Goal: Task Accomplishment & Management: Manage account settings

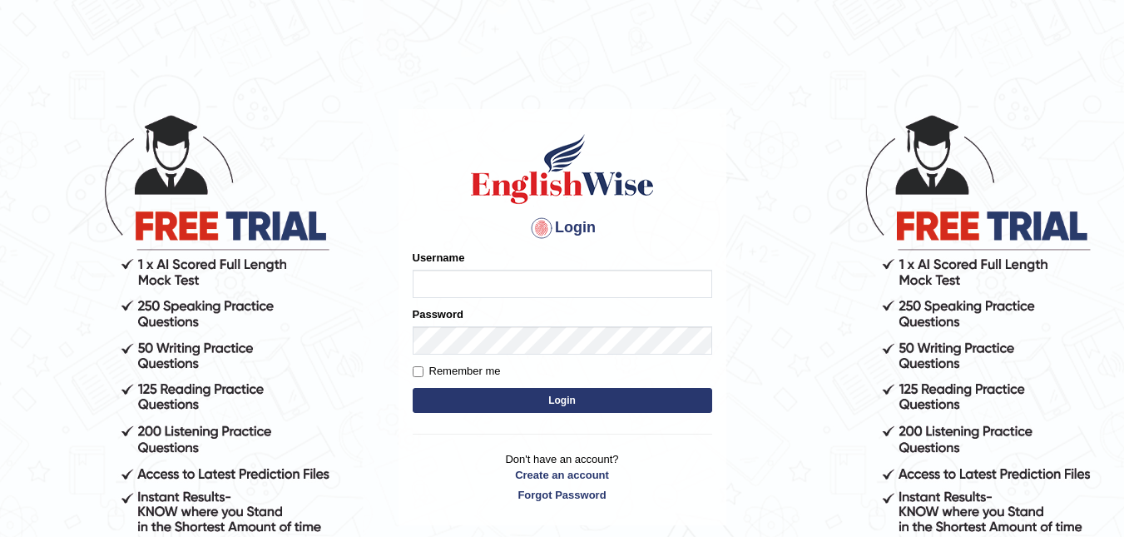
click at [545, 283] on input "Username" at bounding box center [563, 284] width 300 height 28
type input "d"
type input "[PERSON_NAME]"
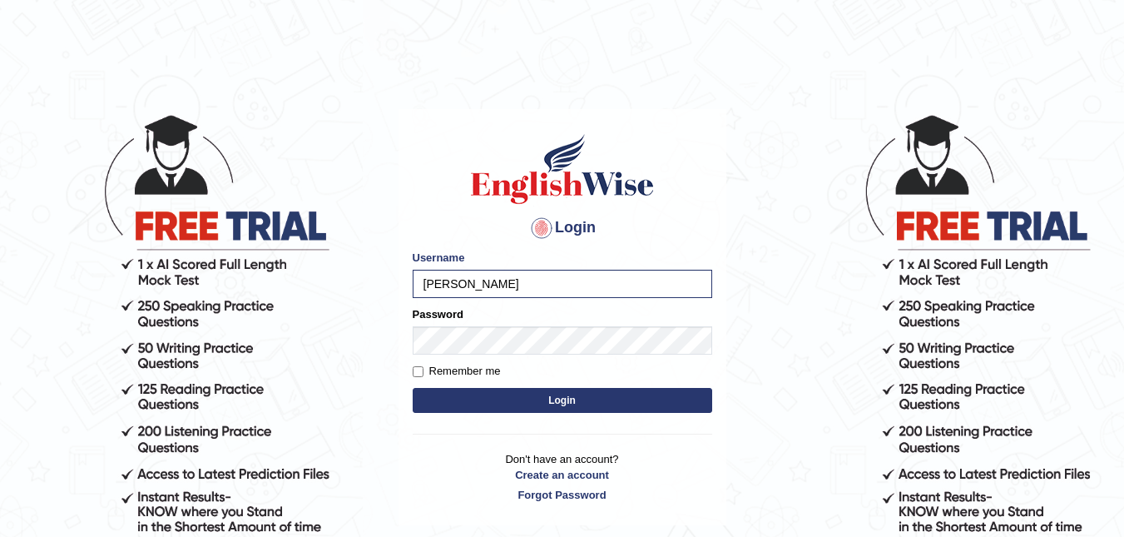
click at [573, 394] on button "Login" at bounding box center [563, 400] width 300 height 25
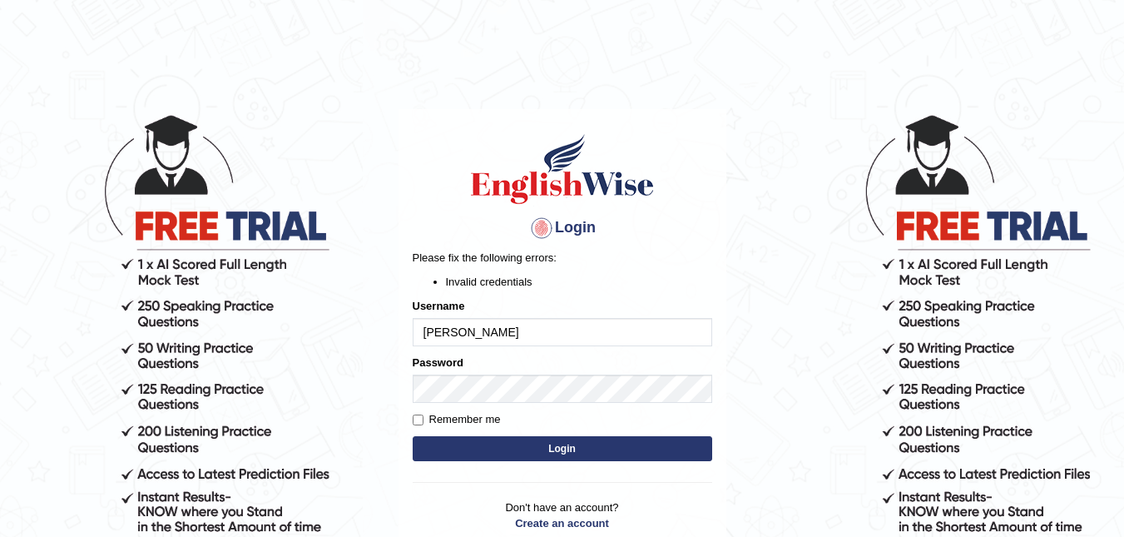
click at [578, 455] on button "Login" at bounding box center [563, 448] width 300 height 25
click at [488, 345] on input "[PERSON_NAME]" at bounding box center [563, 332] width 300 height 28
click at [561, 441] on button "Login" at bounding box center [563, 448] width 300 height 25
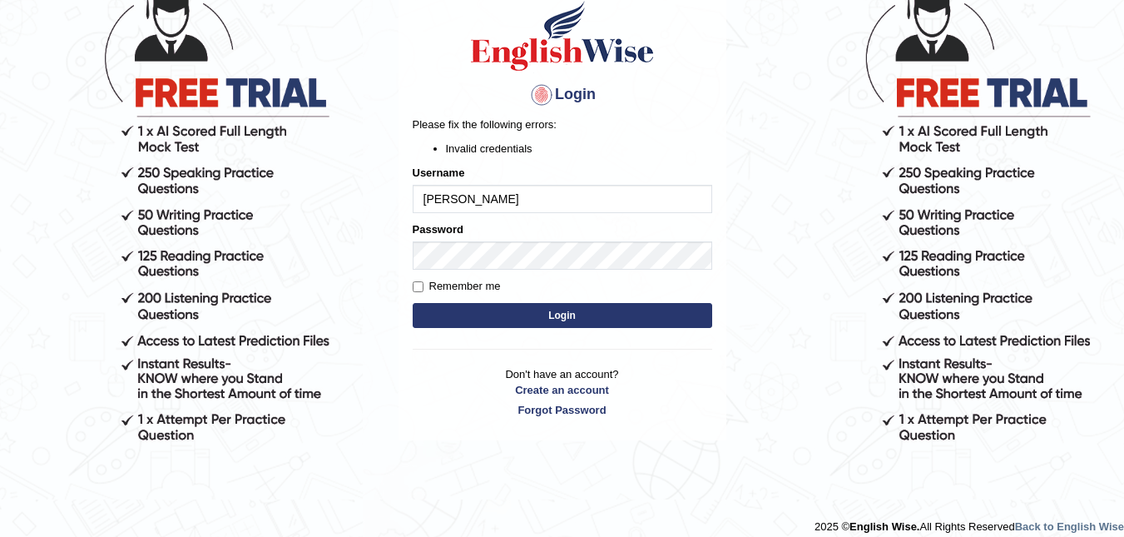
scroll to position [146, 0]
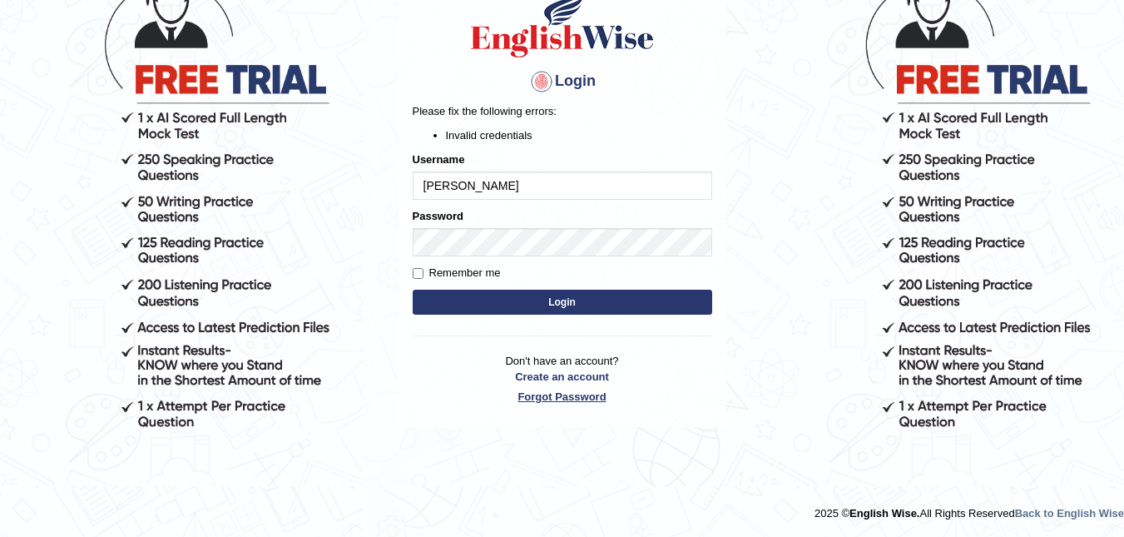
click at [558, 394] on link "Forgot Password" at bounding box center [563, 397] width 300 height 16
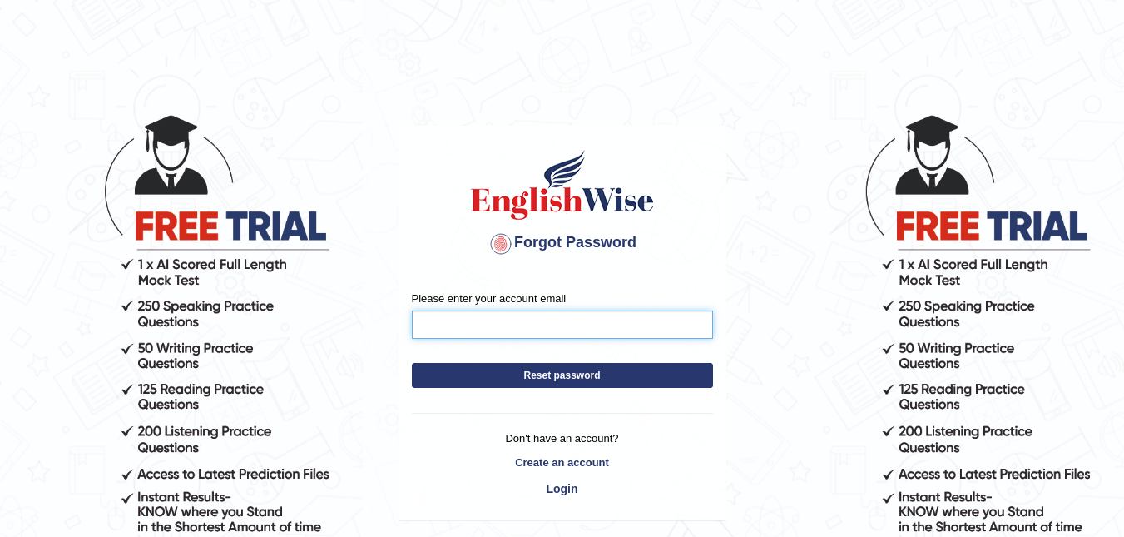
click at [536, 325] on input "Please enter your account email" at bounding box center [562, 324] width 301 height 28
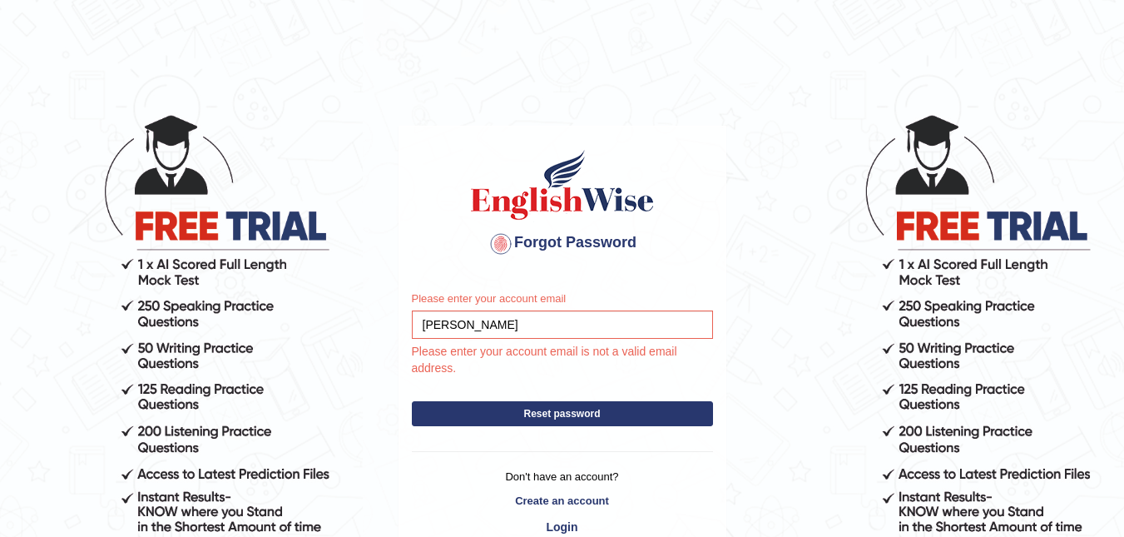
click at [546, 371] on form "Please enter your account email [PERSON_NAME] Please enter your account email i…" at bounding box center [562, 362] width 301 height 144
click at [519, 376] on p "Please enter your account email is not a valid email address." at bounding box center [554, 360] width 318 height 34
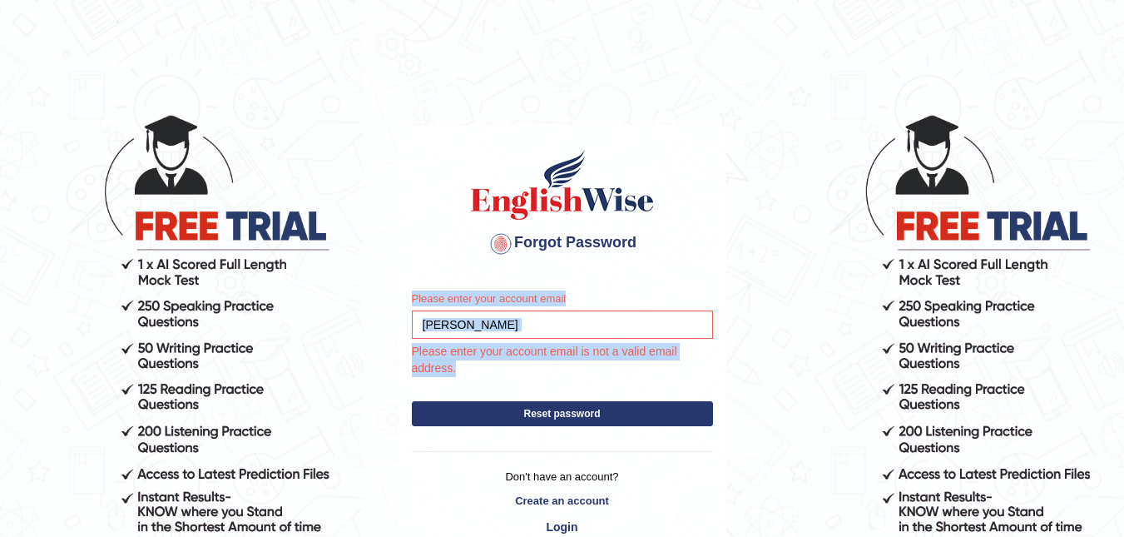
click at [520, 377] on form "Please enter your account email [PERSON_NAME] Please enter your account email i…" at bounding box center [562, 362] width 301 height 144
click at [507, 389] on form "Please enter your account email [PERSON_NAME] Please enter your account email i…" at bounding box center [562, 362] width 301 height 144
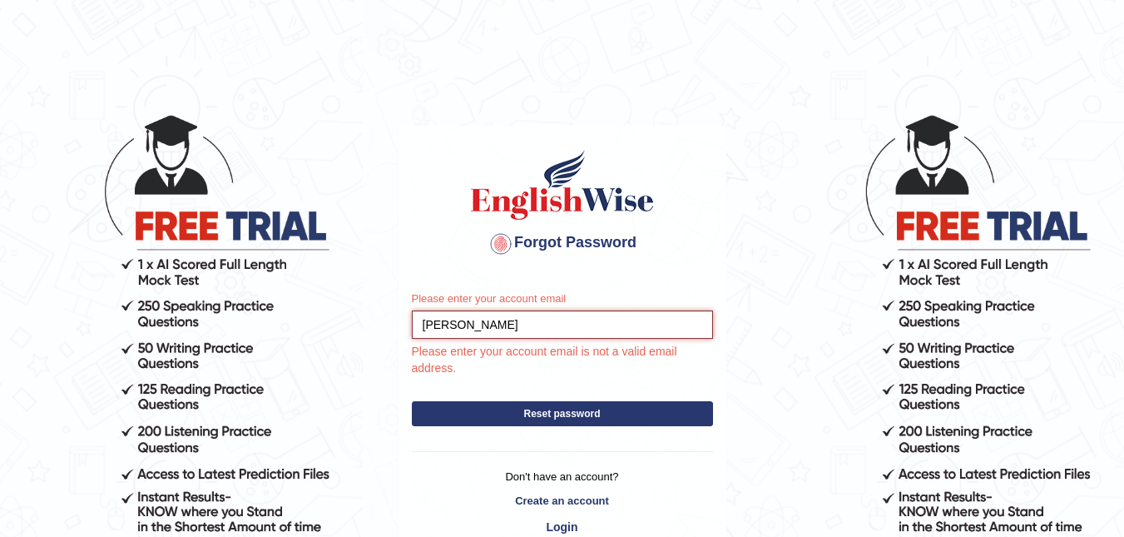
click at [483, 329] on input "[PERSON_NAME]" at bounding box center [562, 324] width 301 height 28
type input "D"
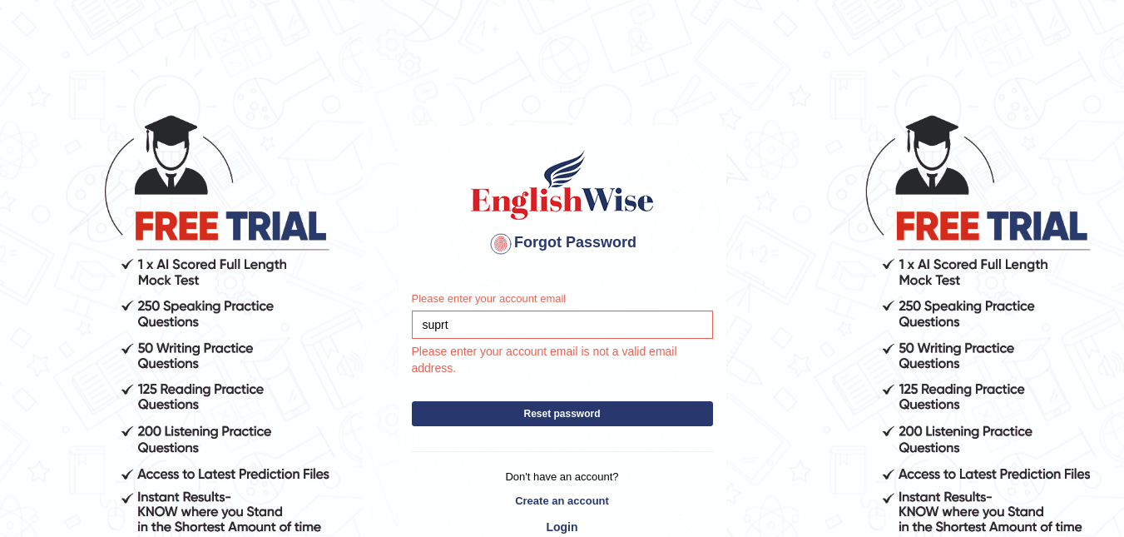
drag, startPoint x: 493, startPoint y: 315, endPoint x: 433, endPoint y: 257, distance: 83.0
click at [433, 257] on div "Forgot Password" at bounding box center [562, 201] width 326 height 151
click at [452, 311] on input "suprt" at bounding box center [562, 324] width 301 height 28
type input "super"
